Goal: Navigation & Orientation: Find specific page/section

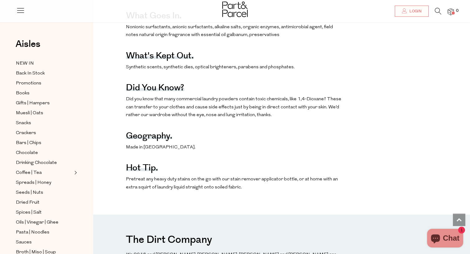
scroll to position [303, 0]
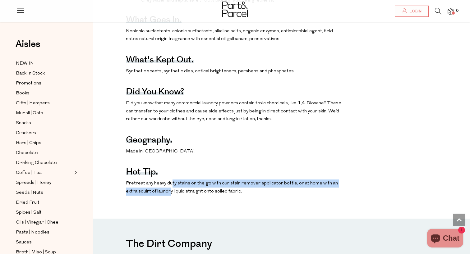
drag, startPoint x: 170, startPoint y: 184, endPoint x: 170, endPoint y: 191, distance: 6.5
click at [170, 191] on p "Pretreat any heavy duty stains on the go with our stain remover applicator bott…" at bounding box center [234, 188] width 217 height 16
click at [184, 192] on p "Pretreat any heavy duty stains on the go with our stain remover applicator bott…" at bounding box center [234, 188] width 217 height 16
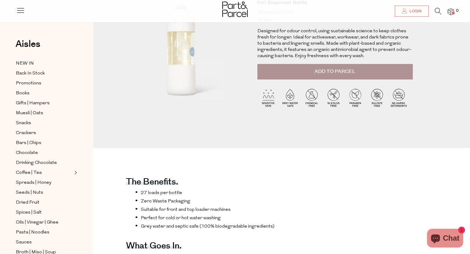
scroll to position [0, 0]
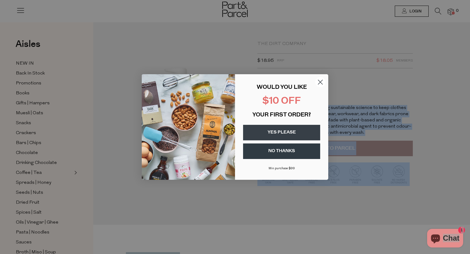
drag, startPoint x: 271, startPoint y: 76, endPoint x: 289, endPoint y: 116, distance: 43.9
click at [323, 80] on circle "Close dialog" at bounding box center [320, 82] width 10 height 10
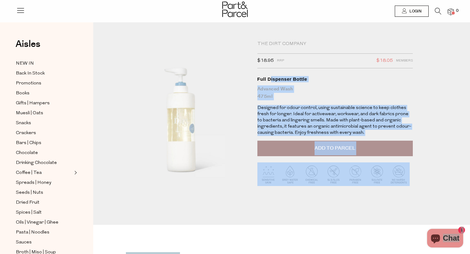
click at [231, 7] on img at bounding box center [235, 10] width 26 height 16
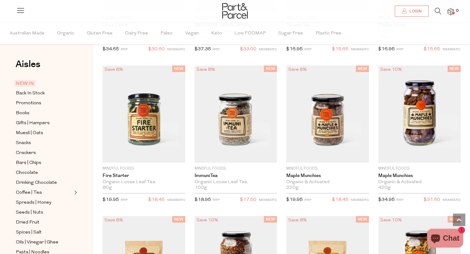
scroll to position [0, 0]
